Goal: Information Seeking & Learning: Learn about a topic

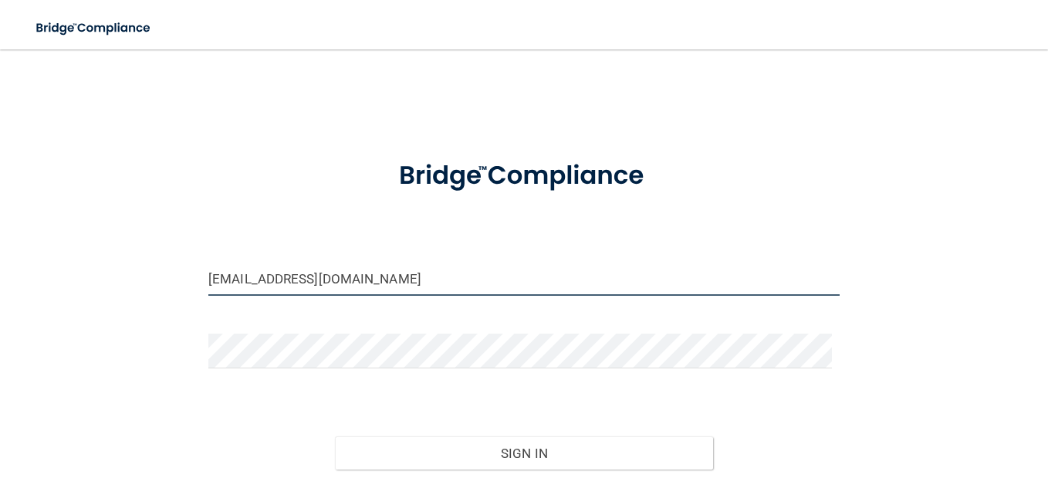
click at [377, 269] on input "[EMAIL_ADDRESS][DOMAIN_NAME]" at bounding box center [523, 278] width 631 height 35
drag, startPoint x: 373, startPoint y: 276, endPoint x: 46, endPoint y: 381, distance: 344.3
click at [46, 381] on div "[EMAIL_ADDRESS][DOMAIN_NAME] Invalid email/password. You don't have permission …" at bounding box center [524, 306] width 986 height 482
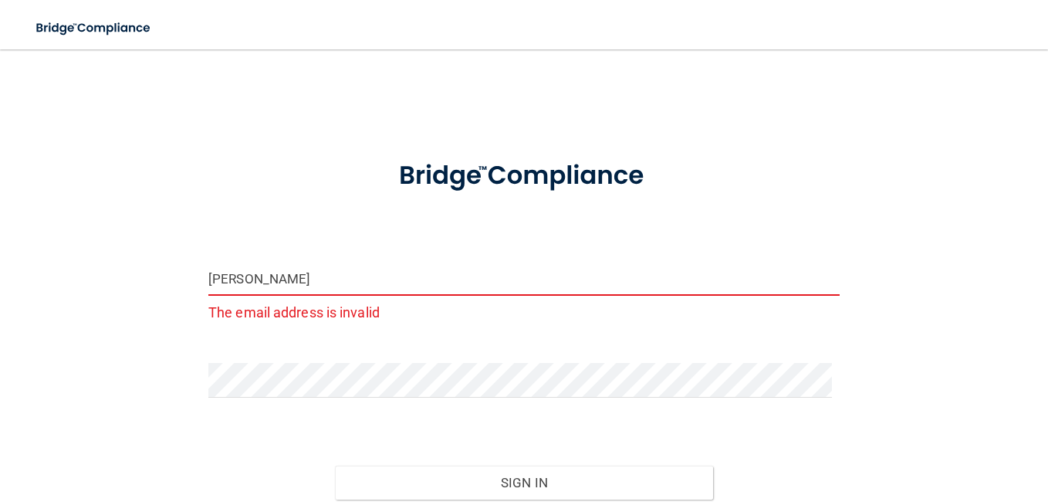
type input "[PERSON_NAME]"
click at [147, 326] on div "[PERSON_NAME] The email address is invalid Invalid email/password. You don't ha…" at bounding box center [524, 320] width 986 height 511
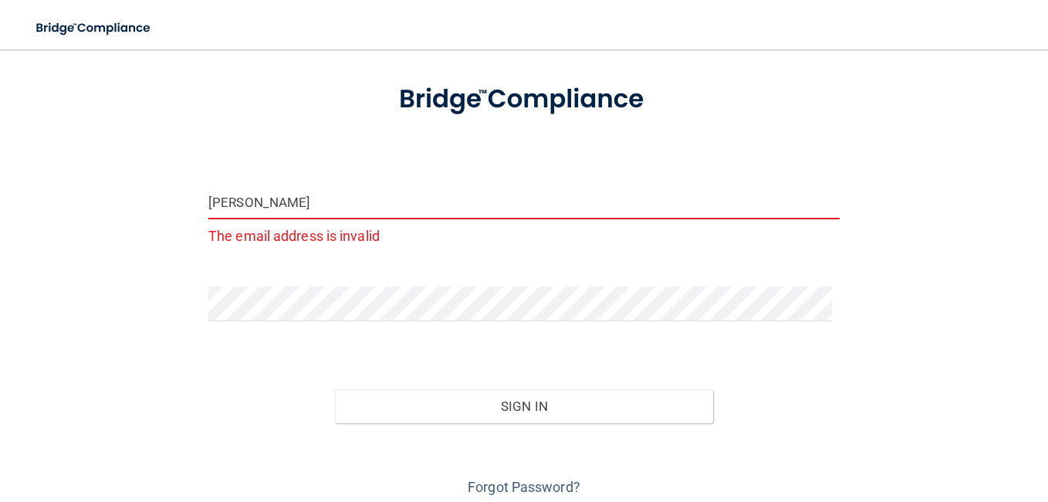
scroll to position [101, 0]
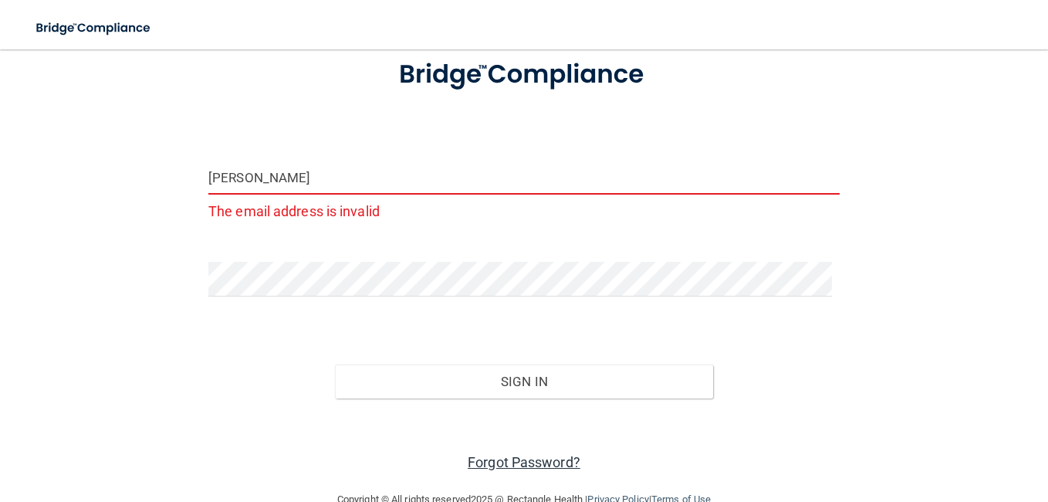
click at [522, 458] on link "Forgot Password?" at bounding box center [524, 462] width 113 height 16
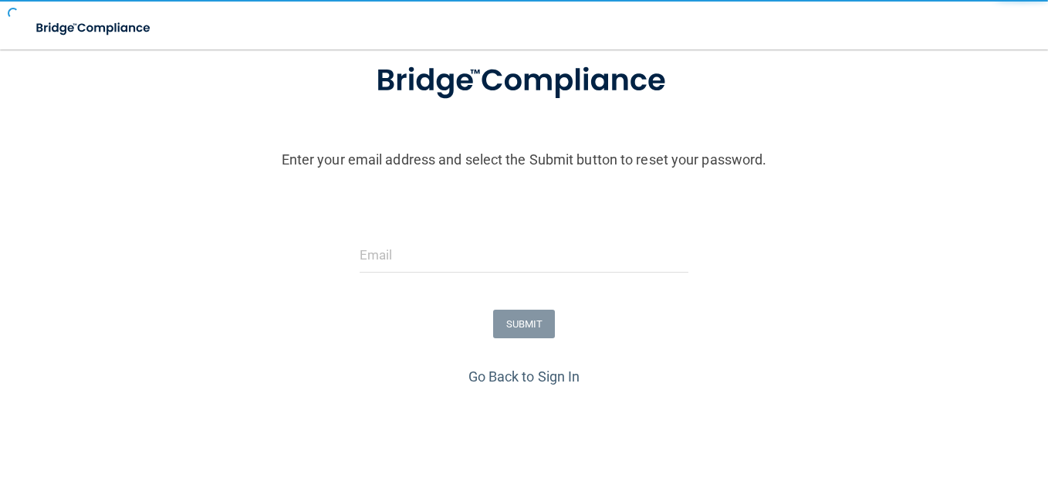
scroll to position [120, 0]
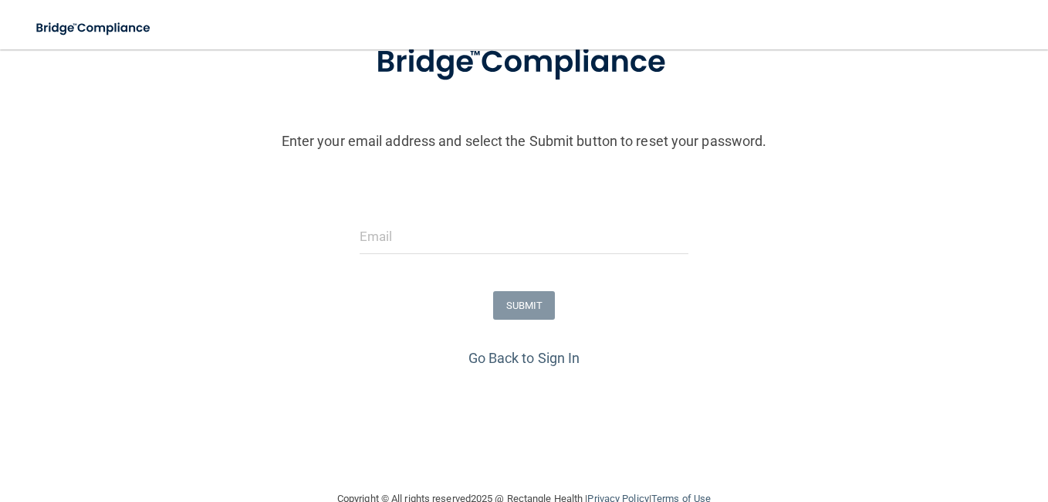
scroll to position [72, 0]
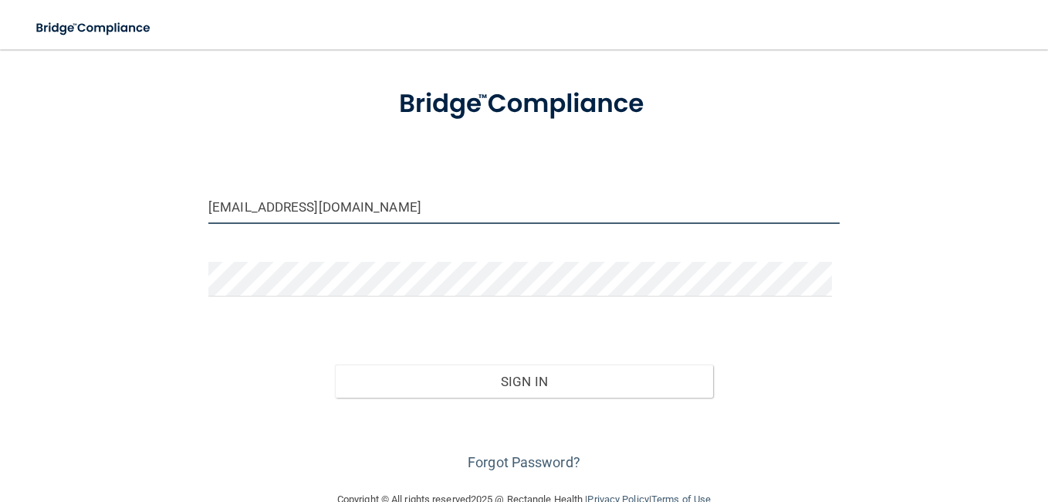
drag, startPoint x: 379, startPoint y: 205, endPoint x: 22, endPoint y: 336, distance: 380.6
click at [22, 336] on main "[EMAIL_ADDRESS][DOMAIN_NAME] Invalid email/password. You don't have permission …" at bounding box center [524, 275] width 1048 height 452
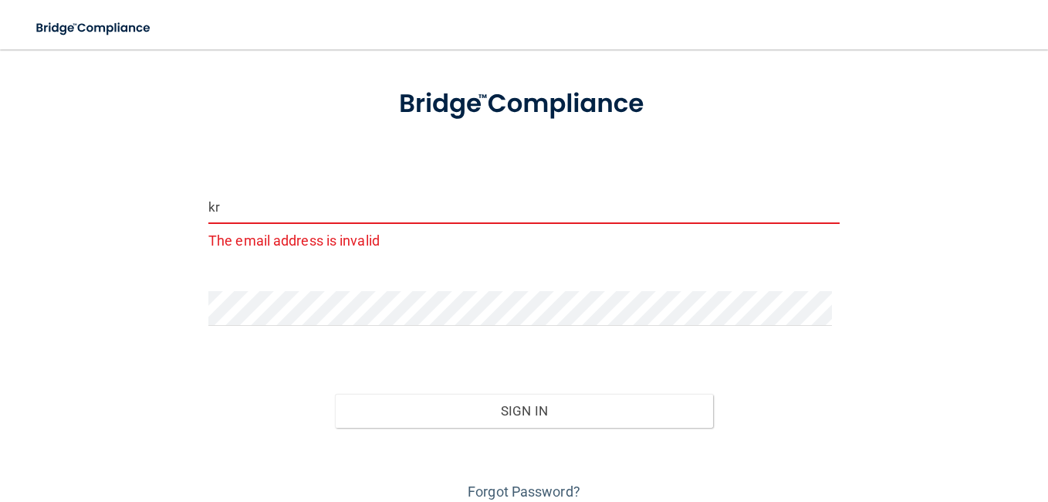
type input "[EMAIL_ADDRESS][DOMAIN_NAME]"
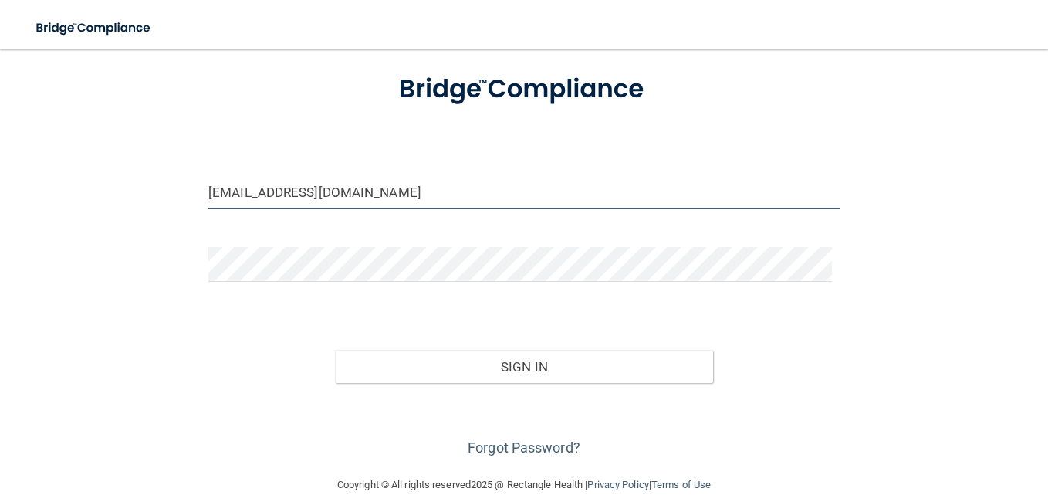
scroll to position [106, 0]
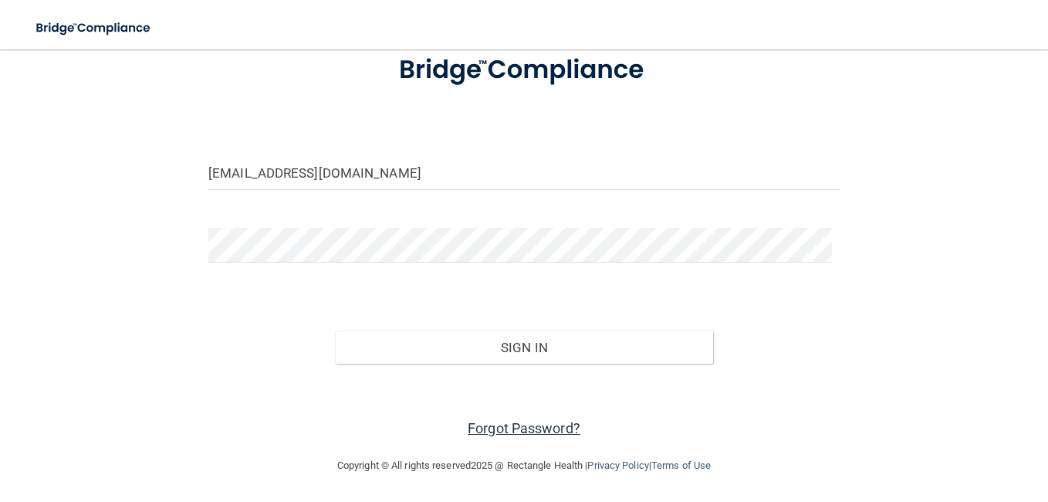
click at [478, 430] on link "Forgot Password?" at bounding box center [524, 428] width 113 height 16
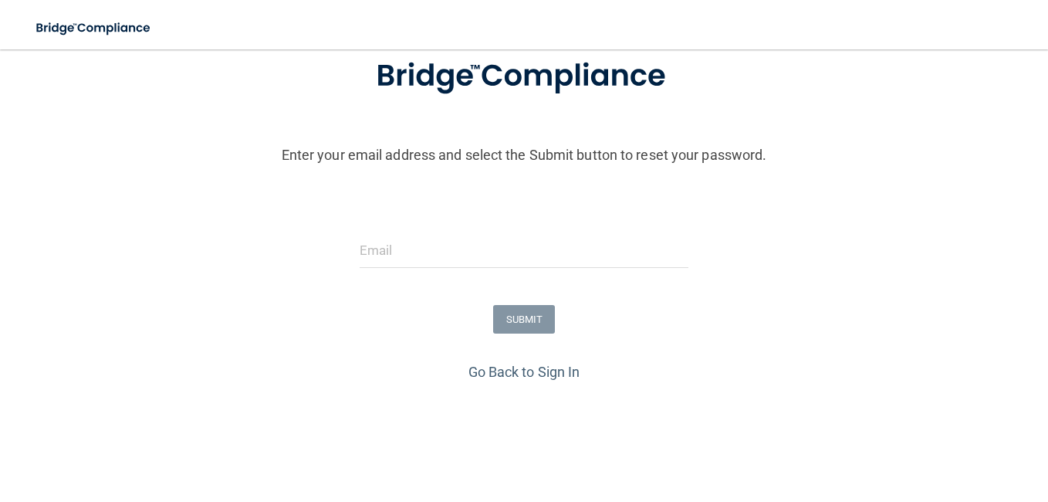
scroll to position [154, 0]
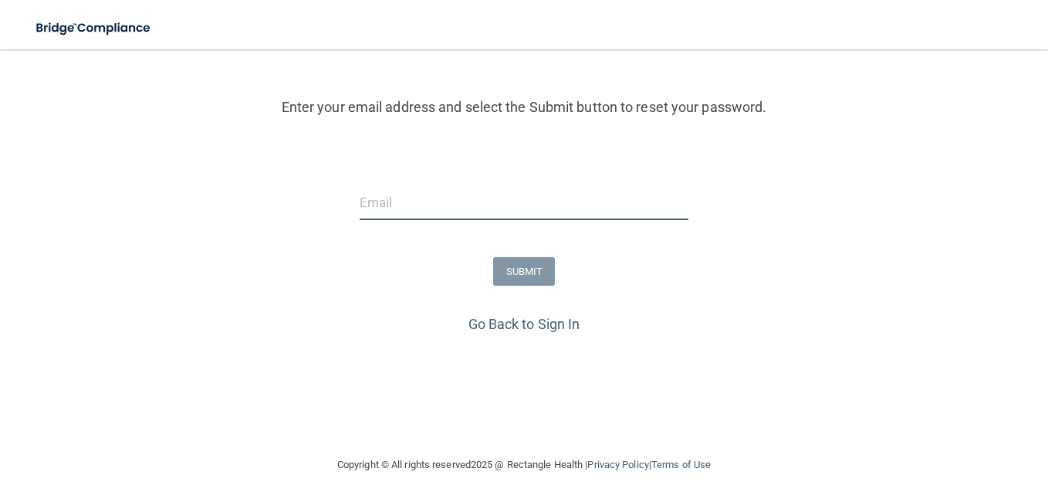
click at [415, 210] on input "email" at bounding box center [524, 202] width 329 height 35
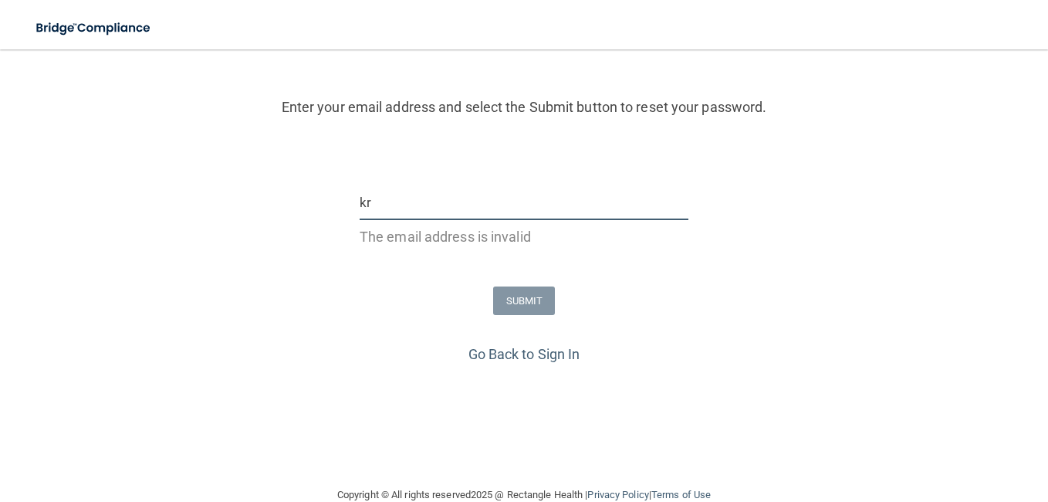
type input "[EMAIL_ADDRESS][DOMAIN_NAME]"
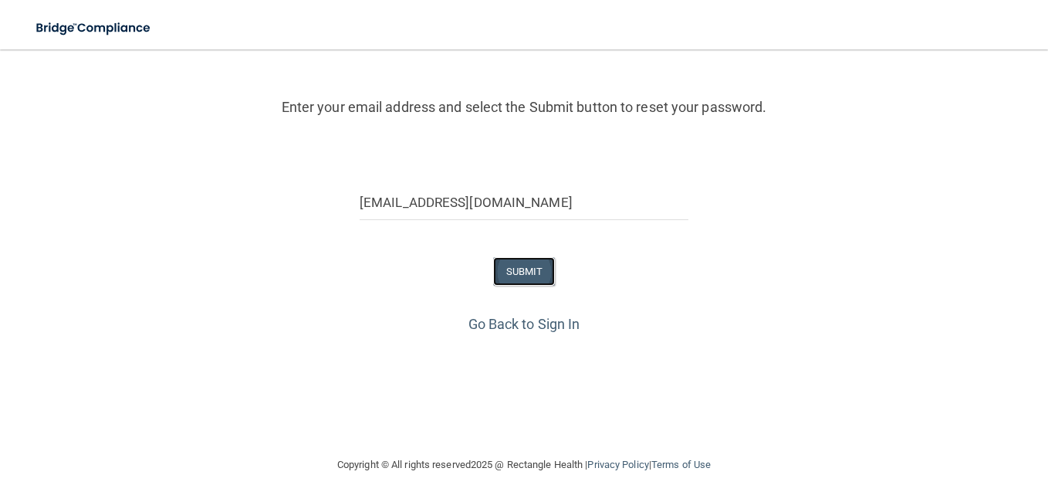
click at [515, 264] on button "SUBMIT" at bounding box center [524, 271] width 63 height 29
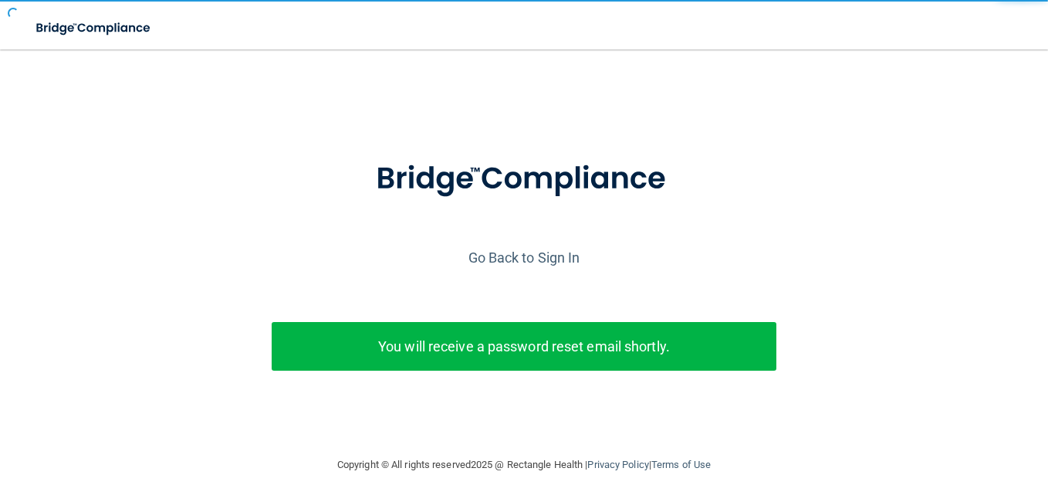
scroll to position [15, 0]
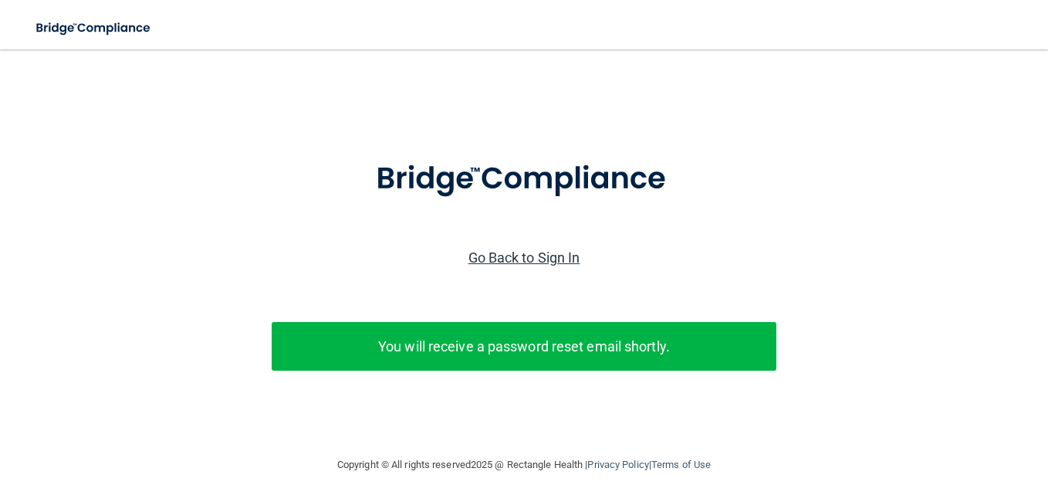
click at [519, 249] on link "Go Back to Sign In" at bounding box center [524, 257] width 112 height 16
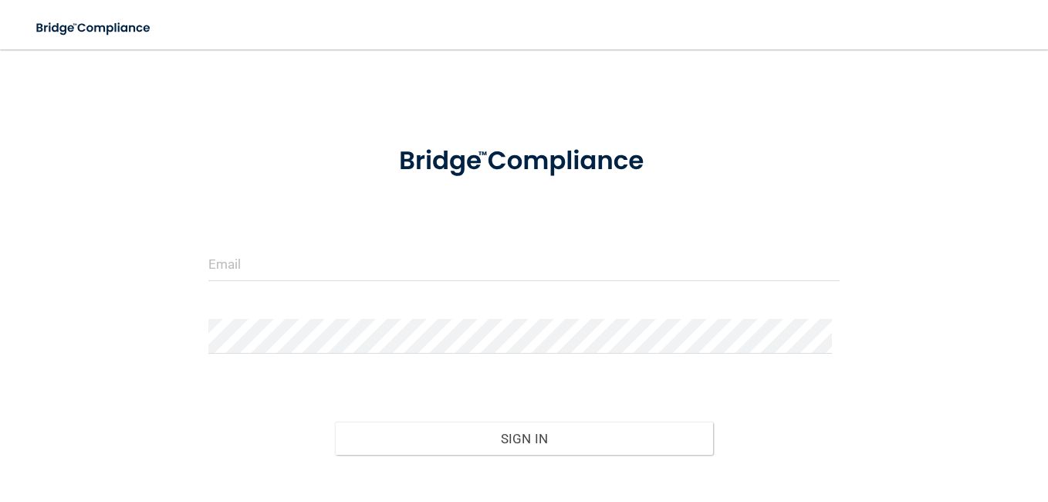
scroll to position [106, 0]
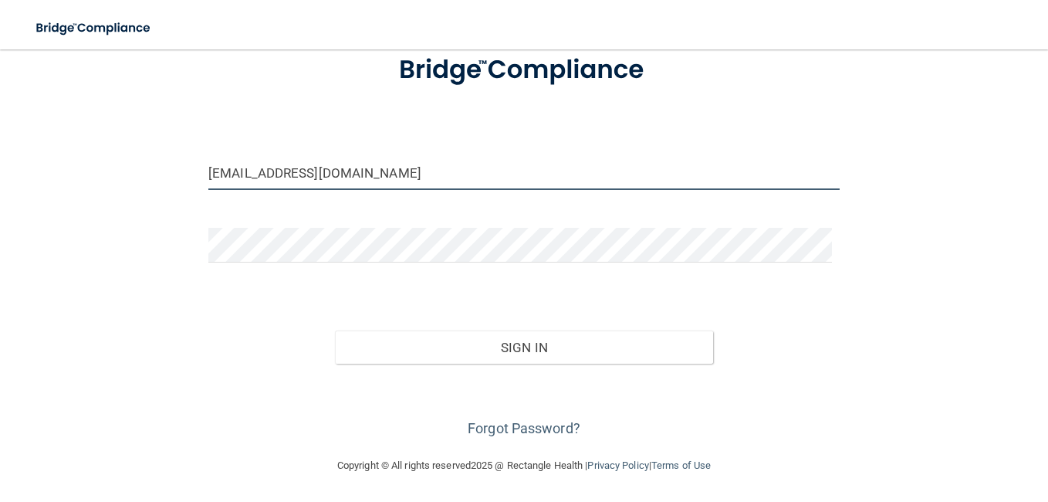
drag, startPoint x: 427, startPoint y: 181, endPoint x: -3, endPoint y: 315, distance: 450.1
click at [0, 315] on html "Toggle navigation Manage My Enterprise Manage My Location [EMAIL_ADDRESS][DOMAI…" at bounding box center [524, 251] width 1048 height 502
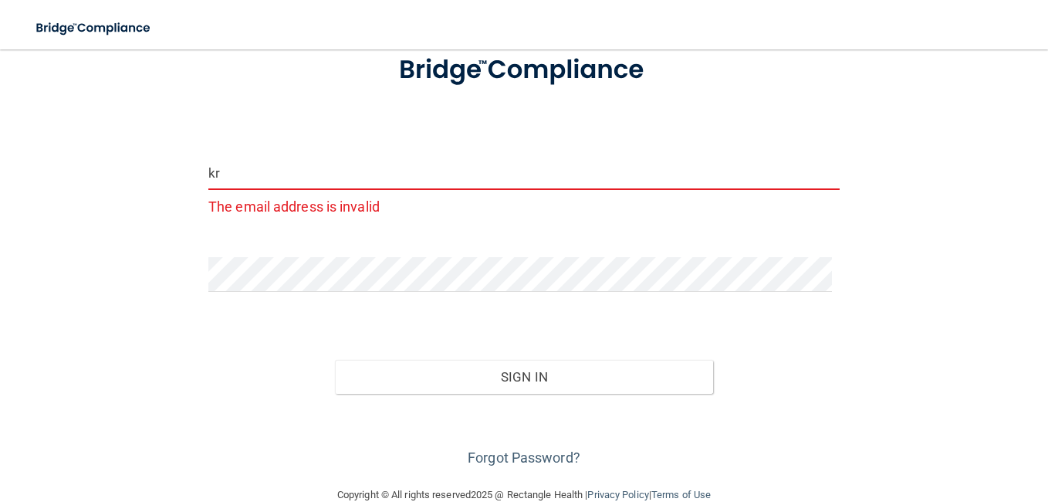
type input "[EMAIL_ADDRESS][DOMAIN_NAME]"
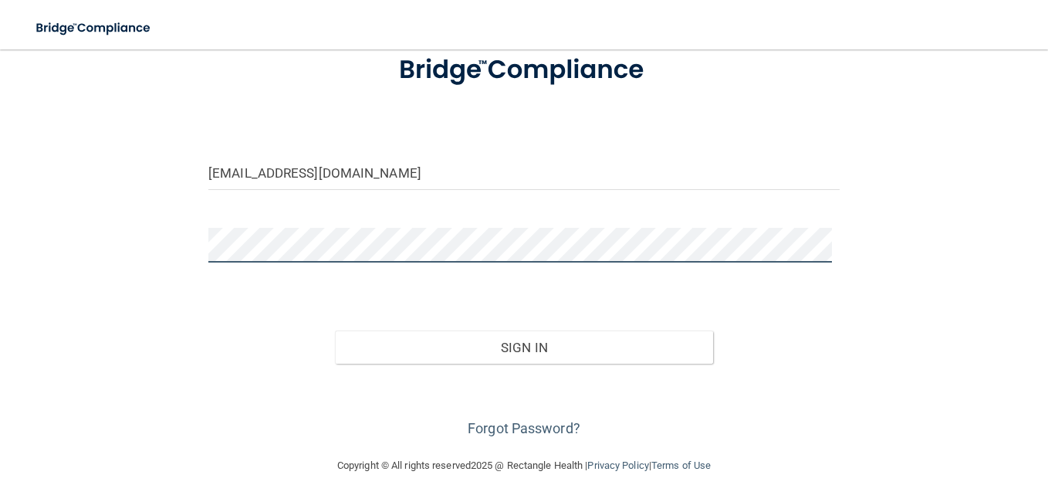
click at [0, 471] on html "Toggle navigation Manage My Enterprise Manage My Location [EMAIL_ADDRESS][DOMAI…" at bounding box center [524, 251] width 1048 height 502
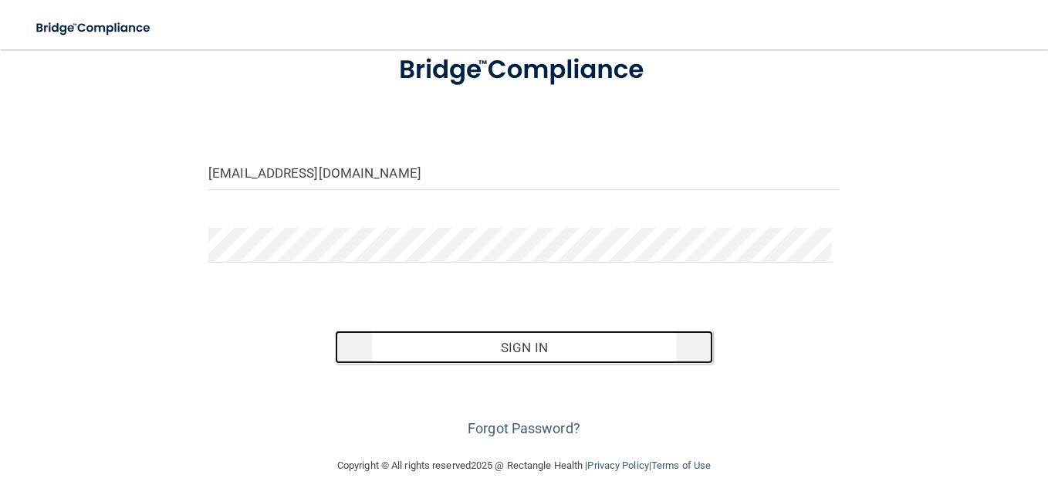
click at [512, 343] on button "Sign In" at bounding box center [524, 347] width 379 height 34
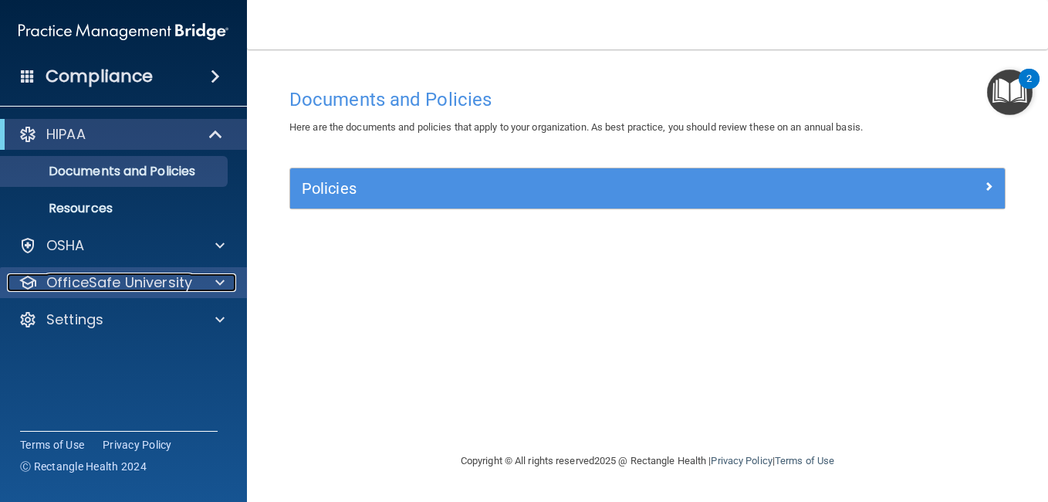
click at [218, 283] on span at bounding box center [219, 282] width 9 height 19
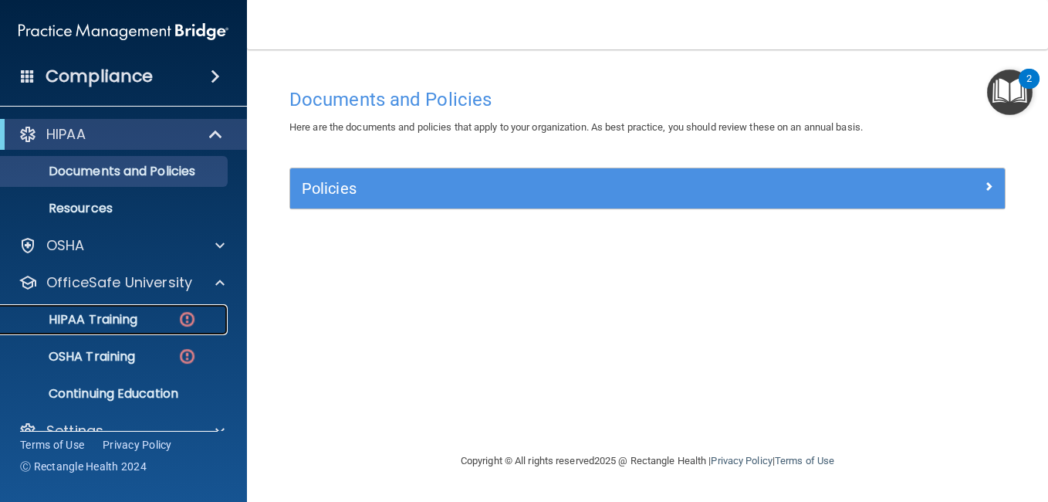
click at [167, 319] on div "HIPAA Training" at bounding box center [115, 319] width 211 height 15
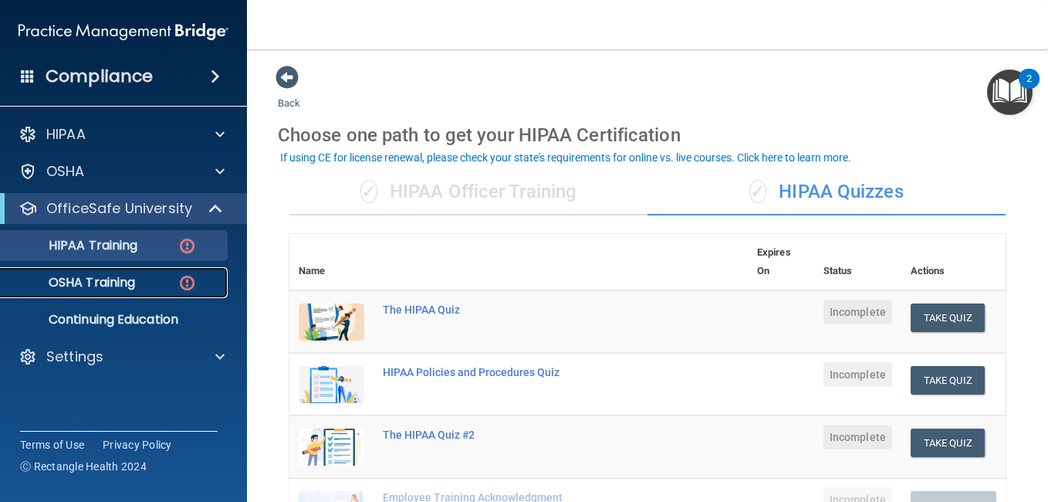
click at [120, 281] on p "OSHA Training" at bounding box center [72, 282] width 125 height 15
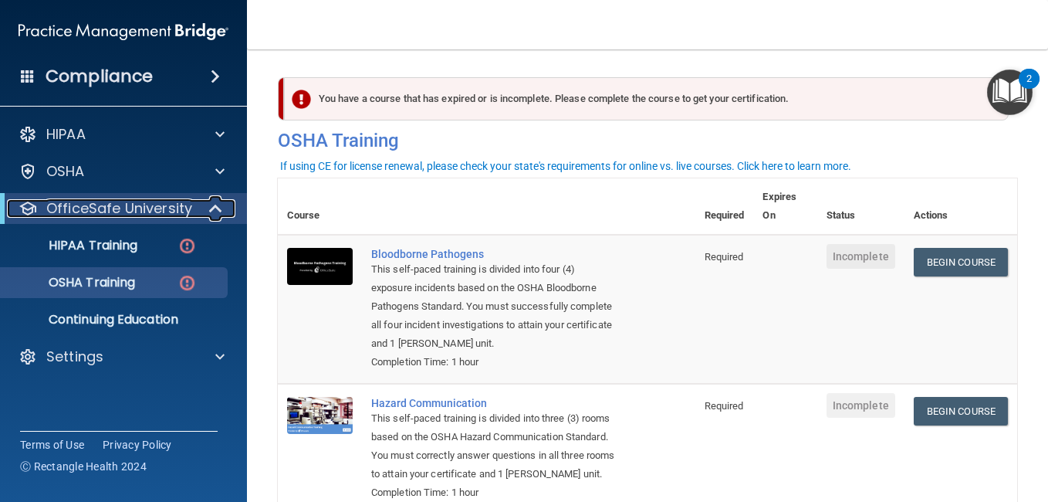
click at [216, 212] on span at bounding box center [217, 208] width 13 height 19
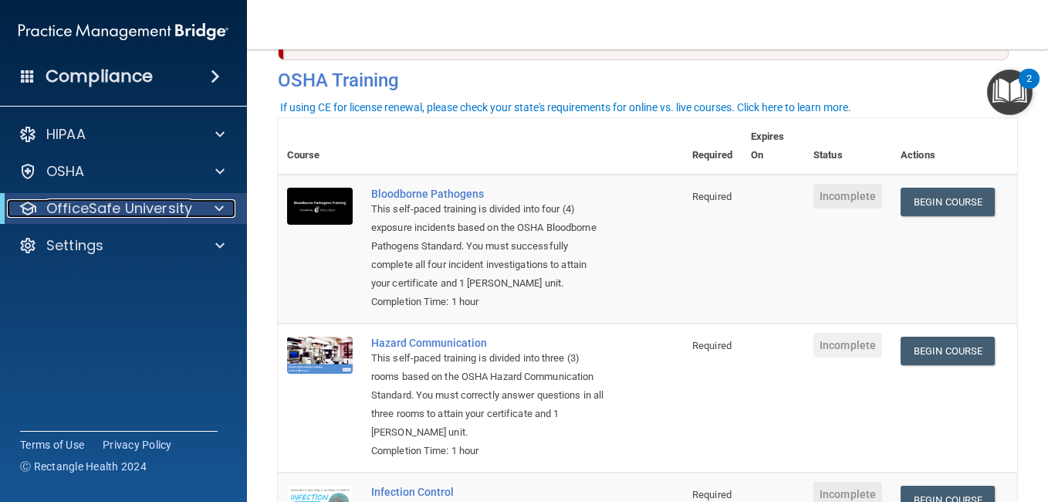
scroll to position [59, 0]
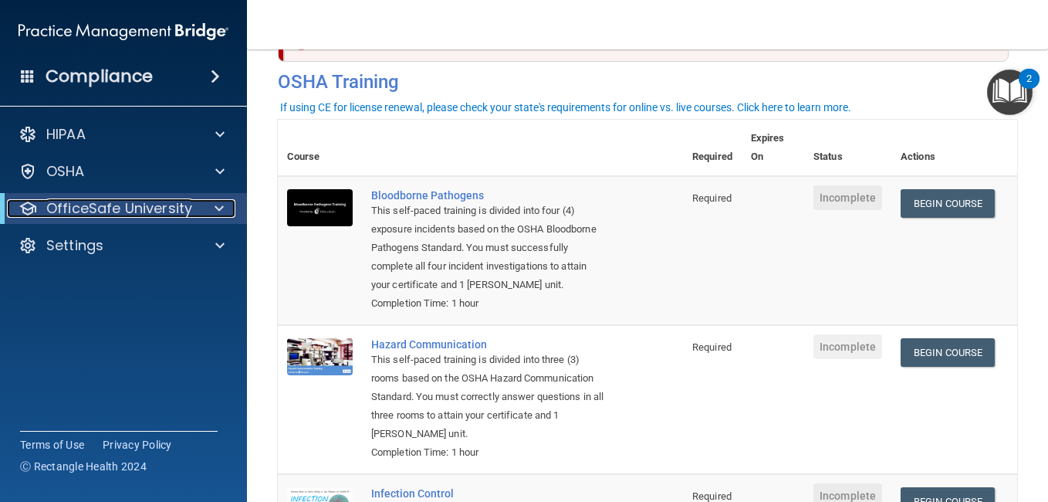
click at [215, 204] on span at bounding box center [219, 208] width 9 height 19
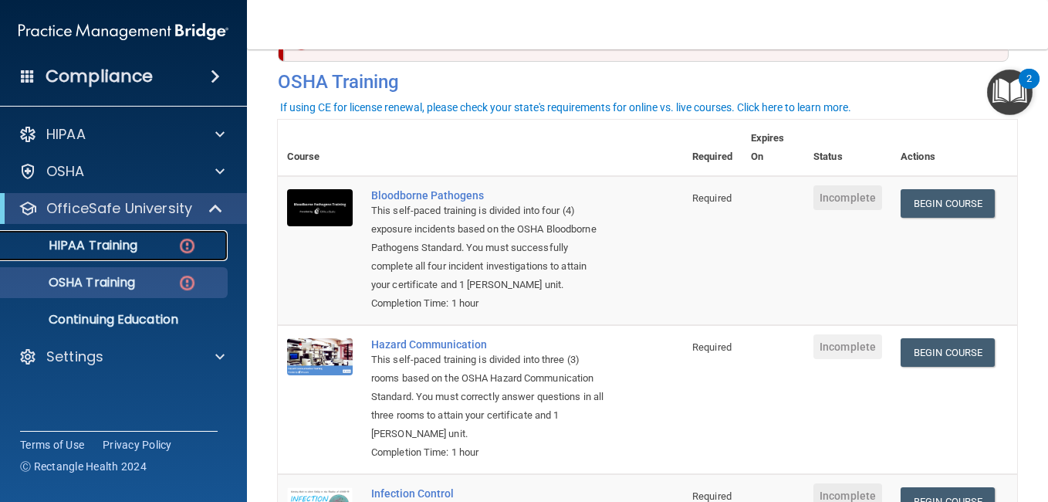
click at [152, 243] on div "HIPAA Training" at bounding box center [115, 245] width 211 height 15
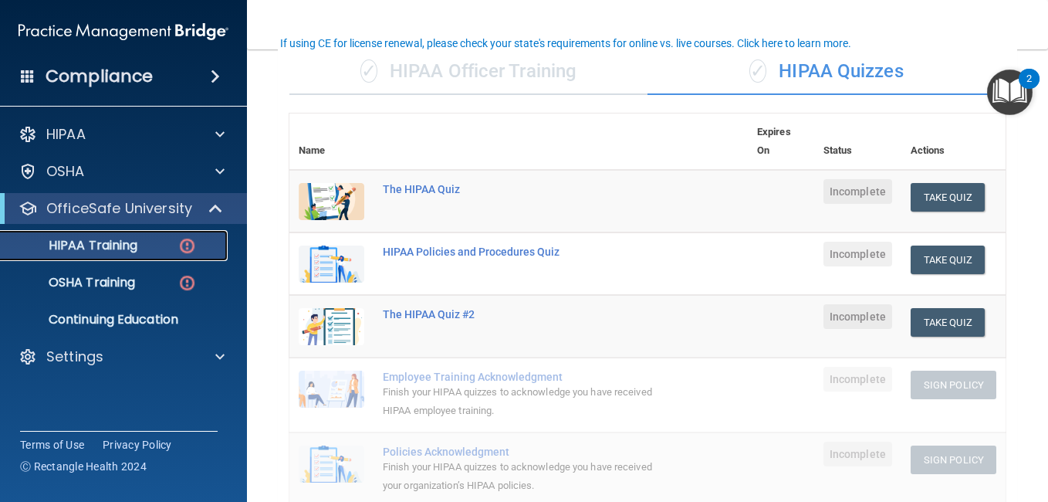
scroll to position [114, 0]
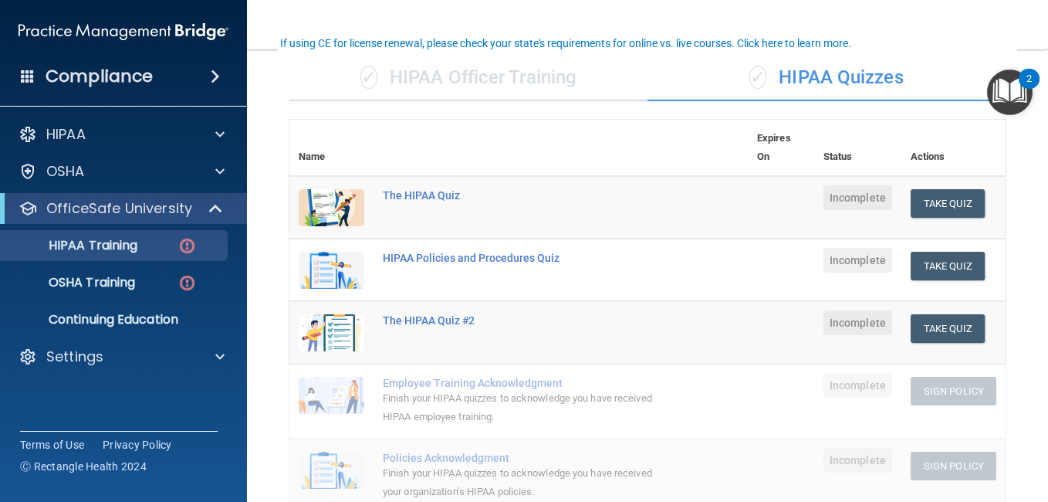
click at [526, 86] on div "✓ HIPAA Officer Training" at bounding box center [468, 78] width 358 height 46
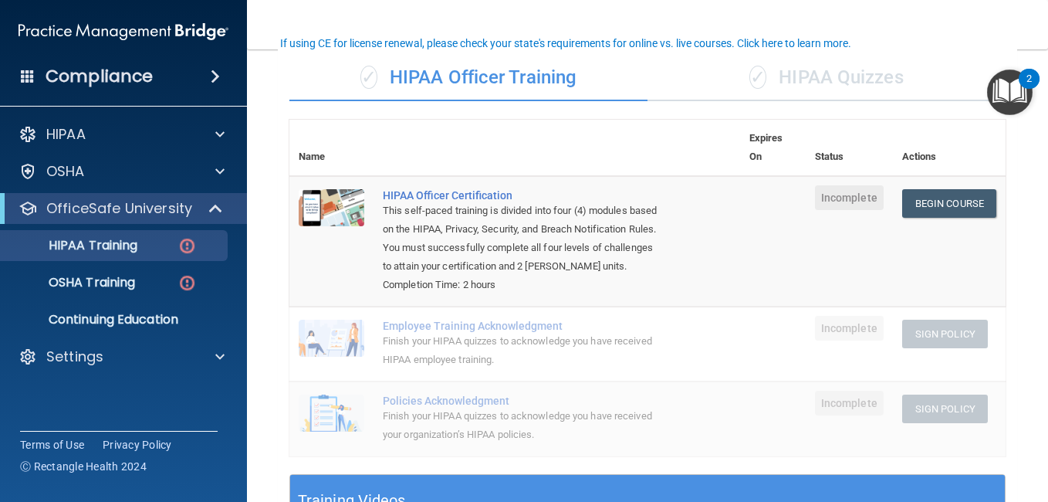
click at [734, 59] on div "✓ HIPAA Quizzes" at bounding box center [826, 78] width 358 height 46
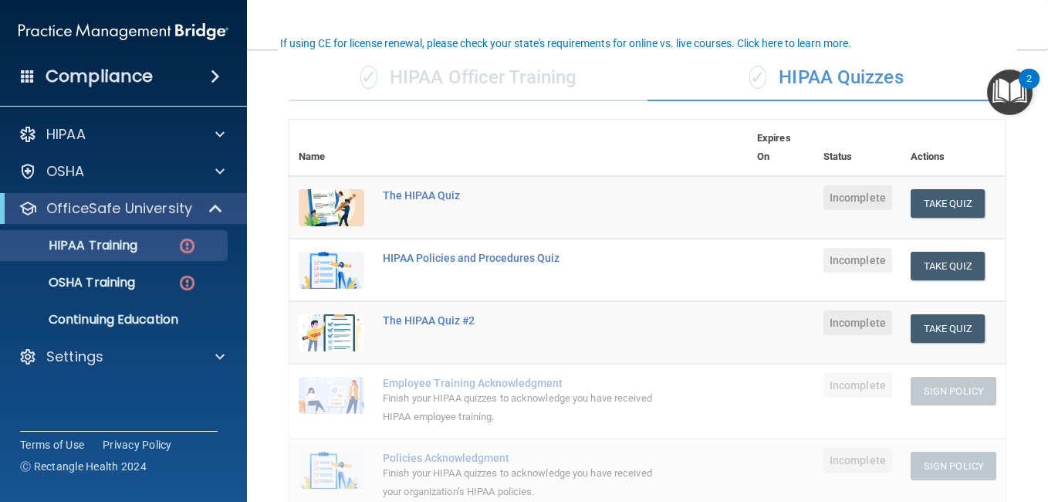
click at [566, 87] on div "✓ HIPAA Officer Training" at bounding box center [468, 78] width 358 height 46
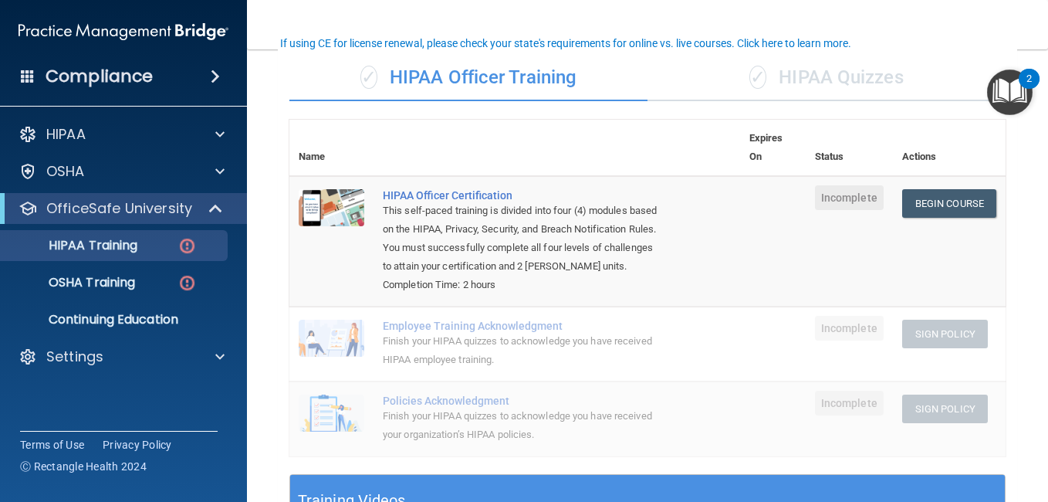
click at [776, 86] on div "✓ HIPAA Quizzes" at bounding box center [826, 78] width 358 height 46
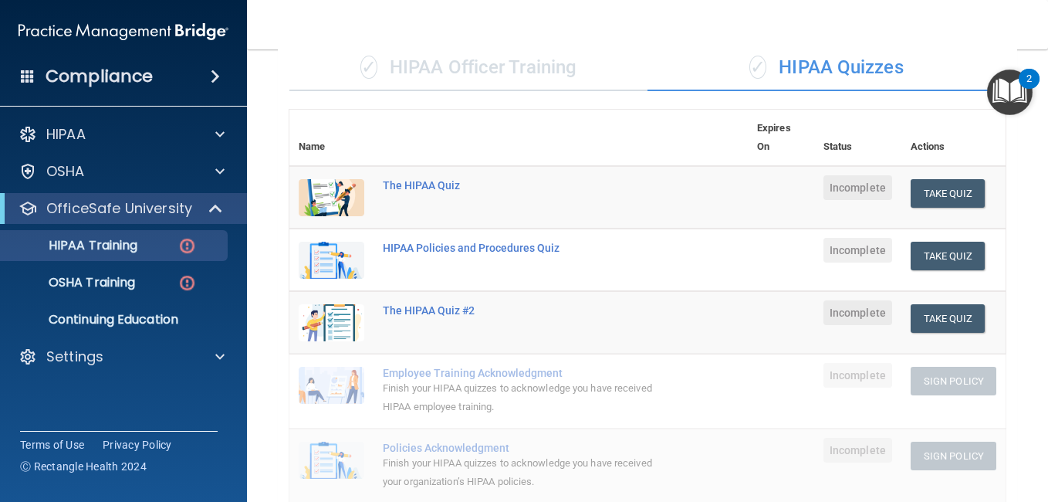
scroll to position [123, 0]
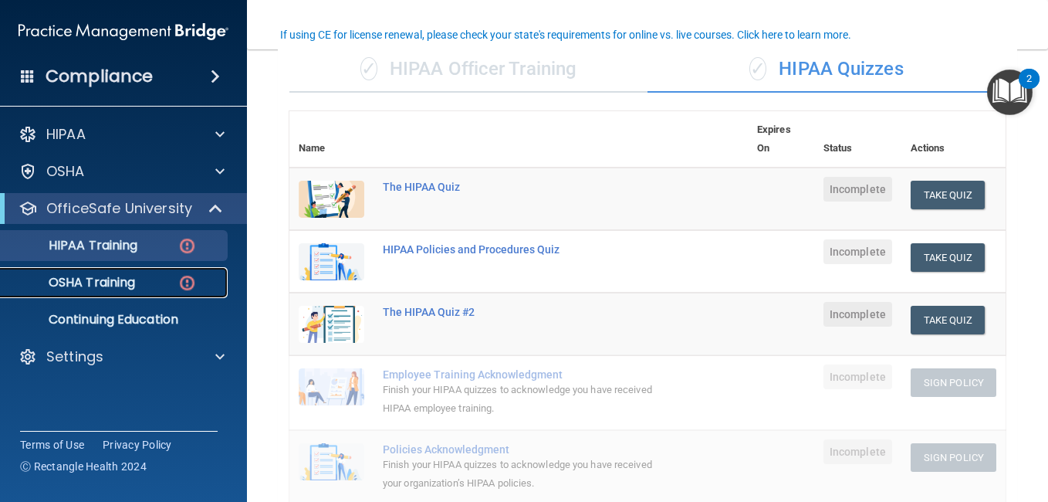
click at [135, 272] on link "OSHA Training" at bounding box center [106, 282] width 243 height 31
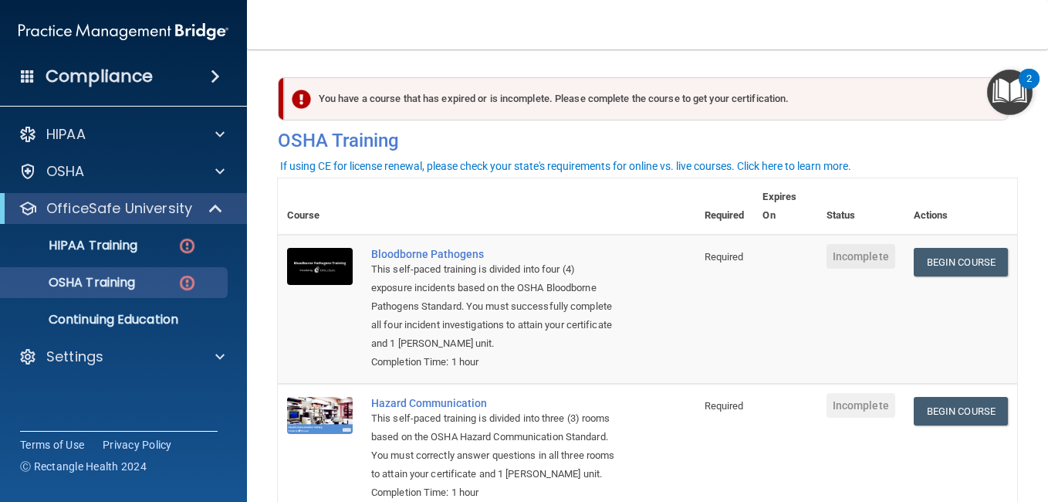
click at [1015, 92] on img "Open Resource Center, 2 new notifications" at bounding box center [1010, 92] width 46 height 46
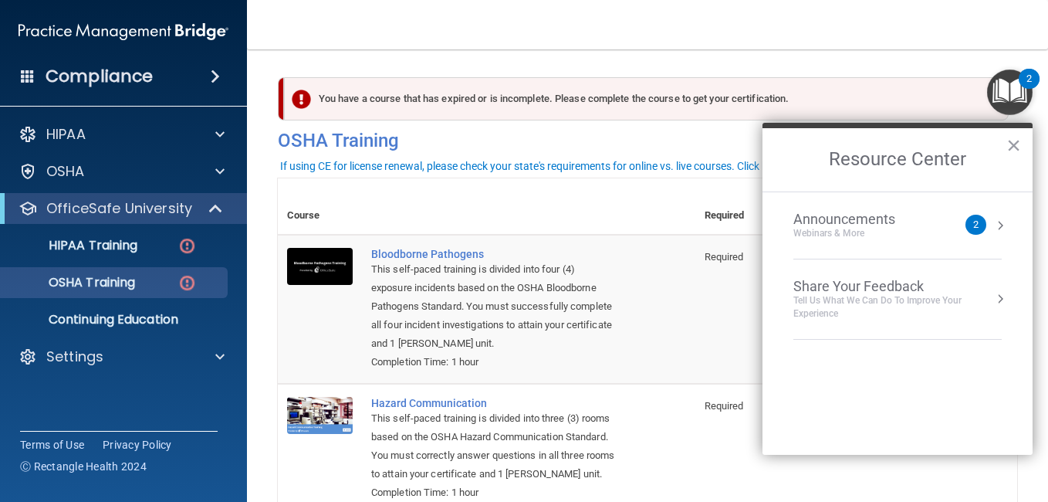
click at [930, 223] on div "Announcements Webinars & More" at bounding box center [875, 225] width 164 height 29
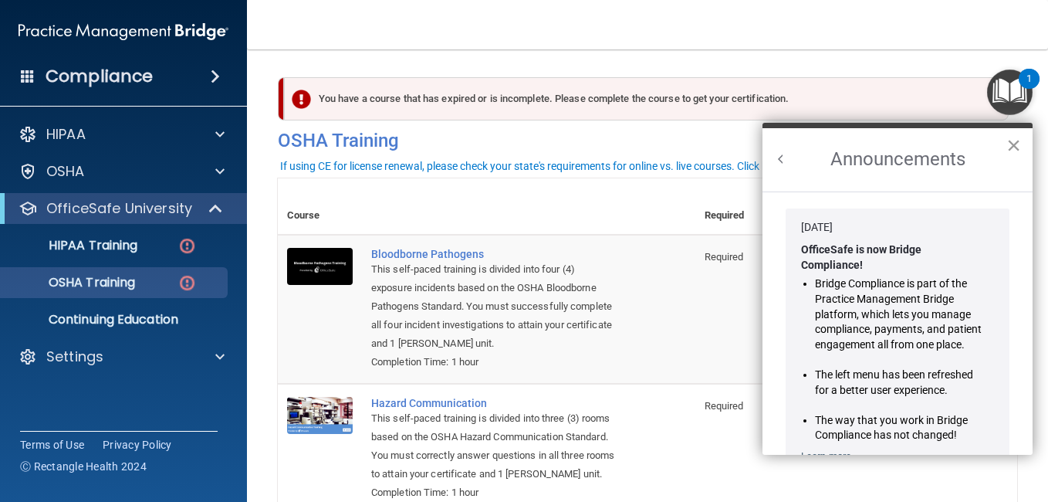
click at [1013, 135] on button "×" at bounding box center [1013, 145] width 15 height 25
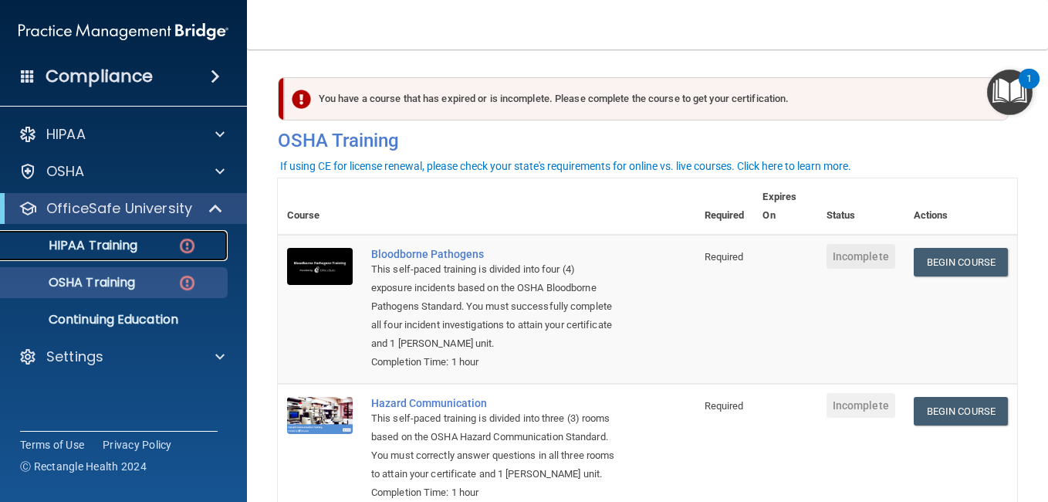
click at [165, 243] on div "HIPAA Training" at bounding box center [115, 245] width 211 height 15
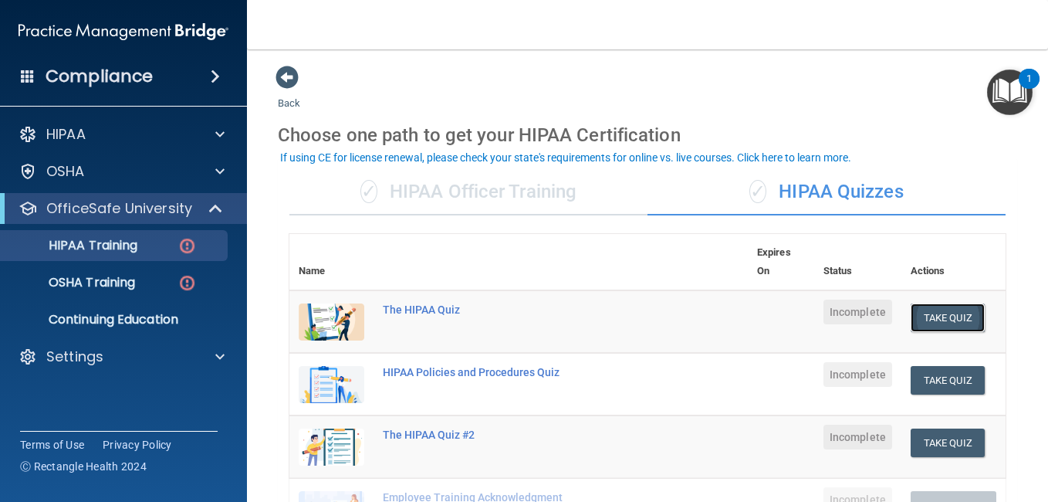
click at [913, 319] on button "Take Quiz" at bounding box center [948, 317] width 74 height 29
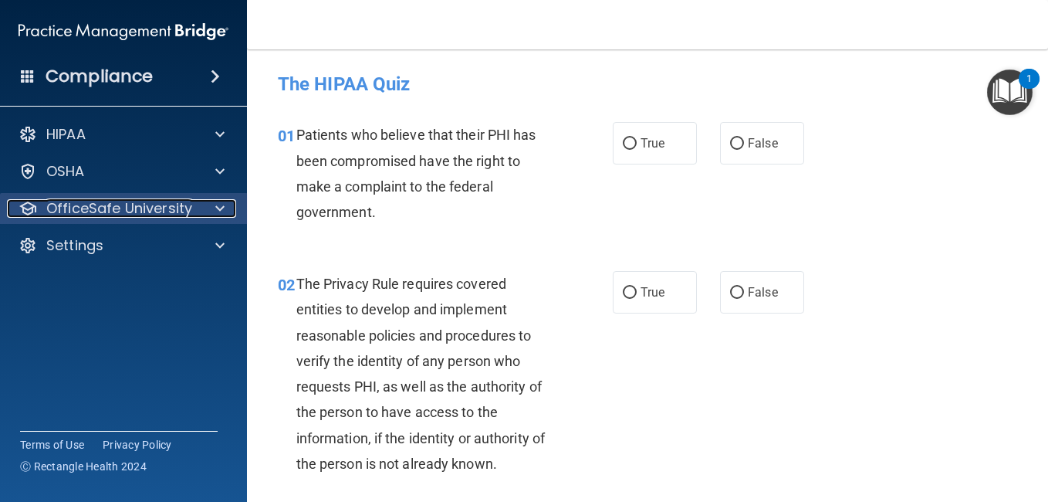
click at [115, 200] on p "OfficeSafe University" at bounding box center [119, 208] width 146 height 19
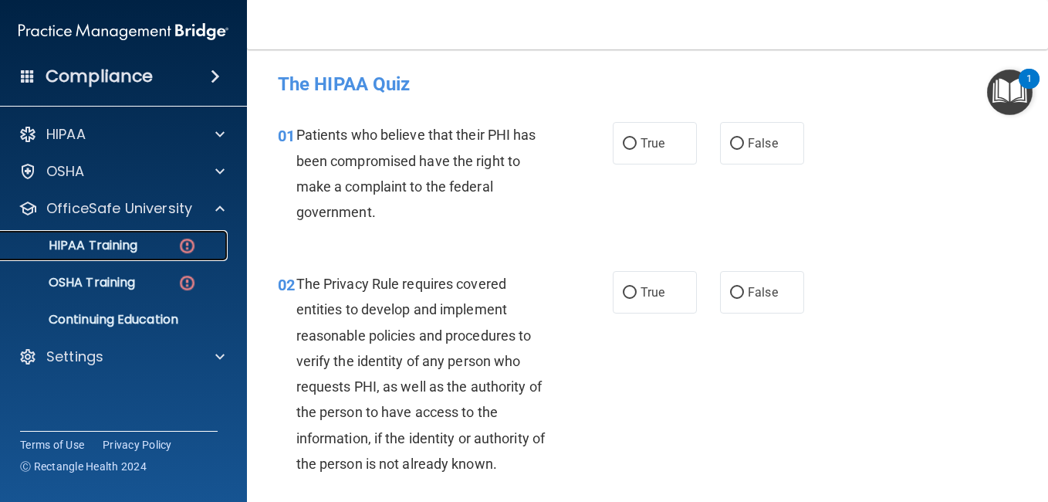
click at [115, 242] on p "HIPAA Training" at bounding box center [73, 245] width 127 height 15
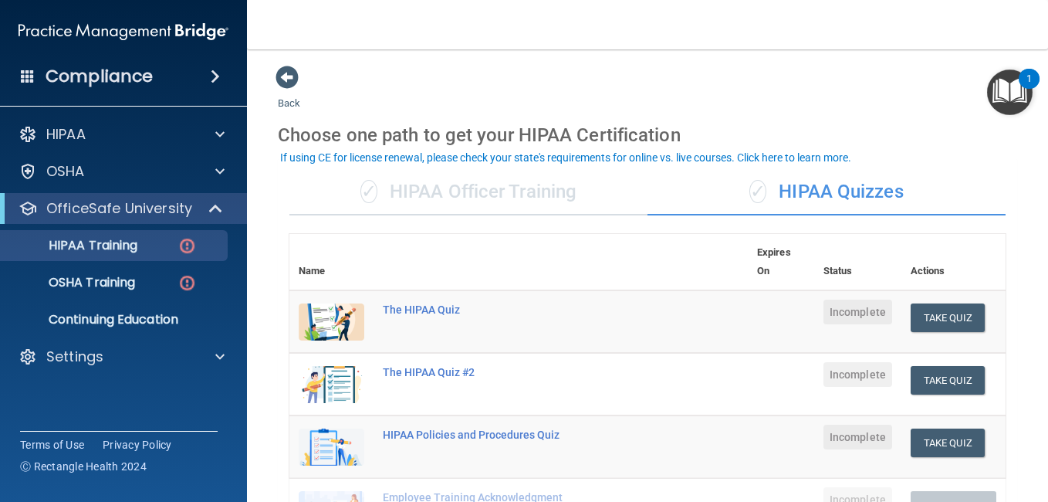
click at [510, 195] on div "✓ HIPAA Officer Training" at bounding box center [468, 192] width 358 height 46
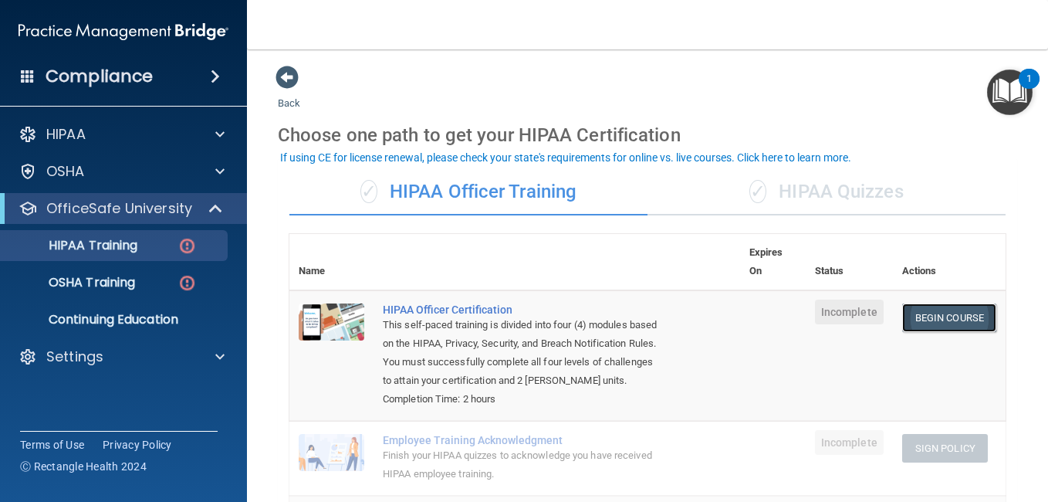
click at [965, 304] on link "Begin Course" at bounding box center [949, 317] width 94 height 29
